Goal: Use online tool/utility: Use online tool/utility

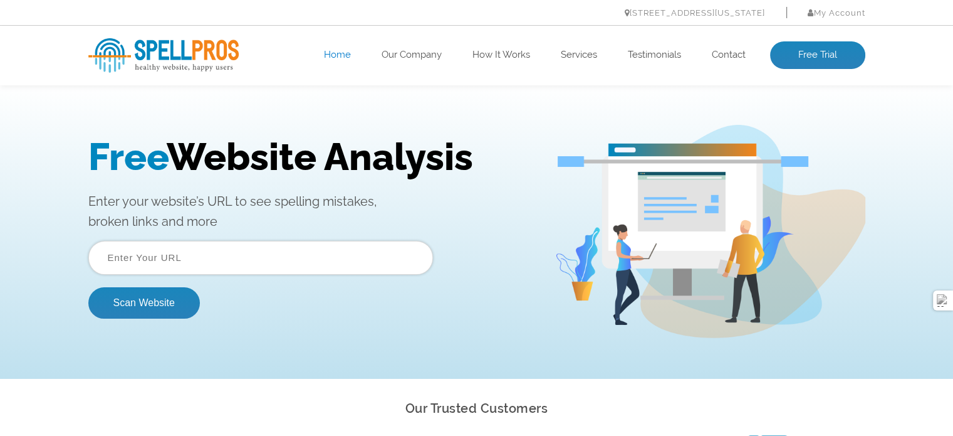
click at [175, 259] on input "text" at bounding box center [260, 258] width 345 height 34
type input "[URL][DOMAIN_NAME]"
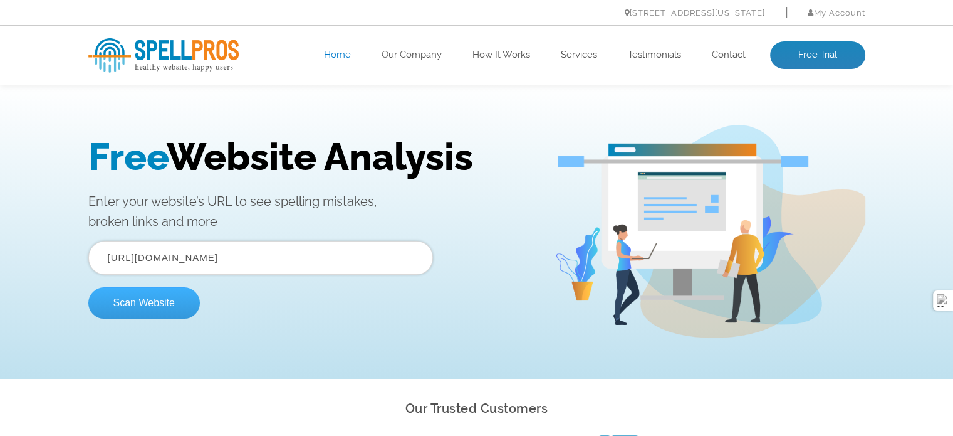
click at [169, 303] on button "Scan Website" at bounding box center [144, 302] width 112 height 31
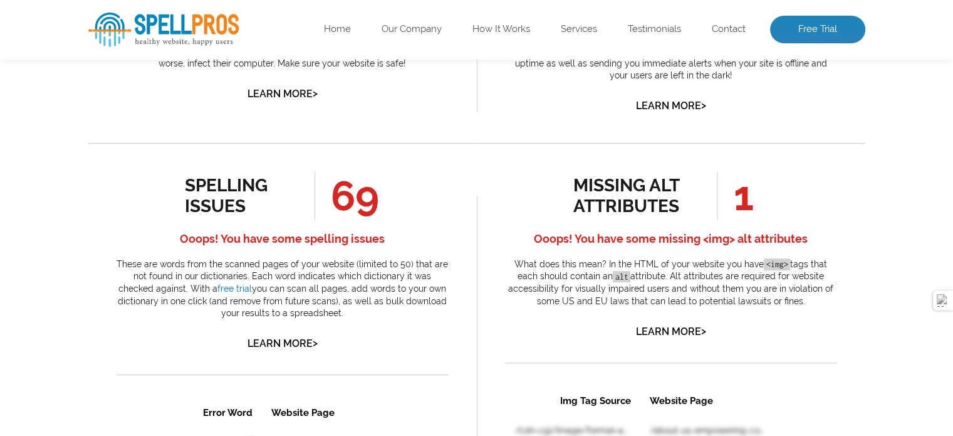
scroll to position [564, 0]
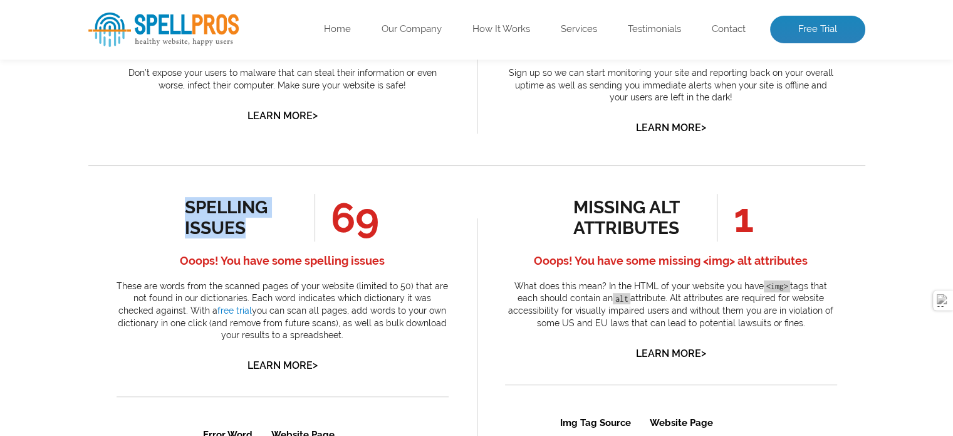
drag, startPoint x: 186, startPoint y: 207, endPoint x: 251, endPoint y: 224, distance: 67.5
click at [251, 224] on div "spelling issues" at bounding box center [241, 217] width 113 height 41
copy div "spelling issues"
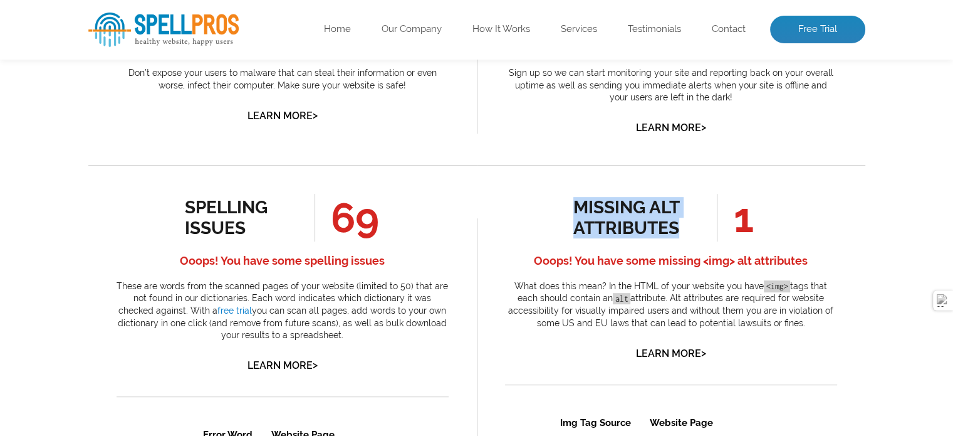
drag, startPoint x: 572, startPoint y: 204, endPoint x: 682, endPoint y: 227, distance: 112.1
click at [682, 227] on div "missing alt attributes 1 Ooops! You have some missing <img> alt attributes What…" at bounding box center [671, 278] width 332 height 168
copy div "missing alt attributes"
